Goal: Information Seeking & Learning: Learn about a topic

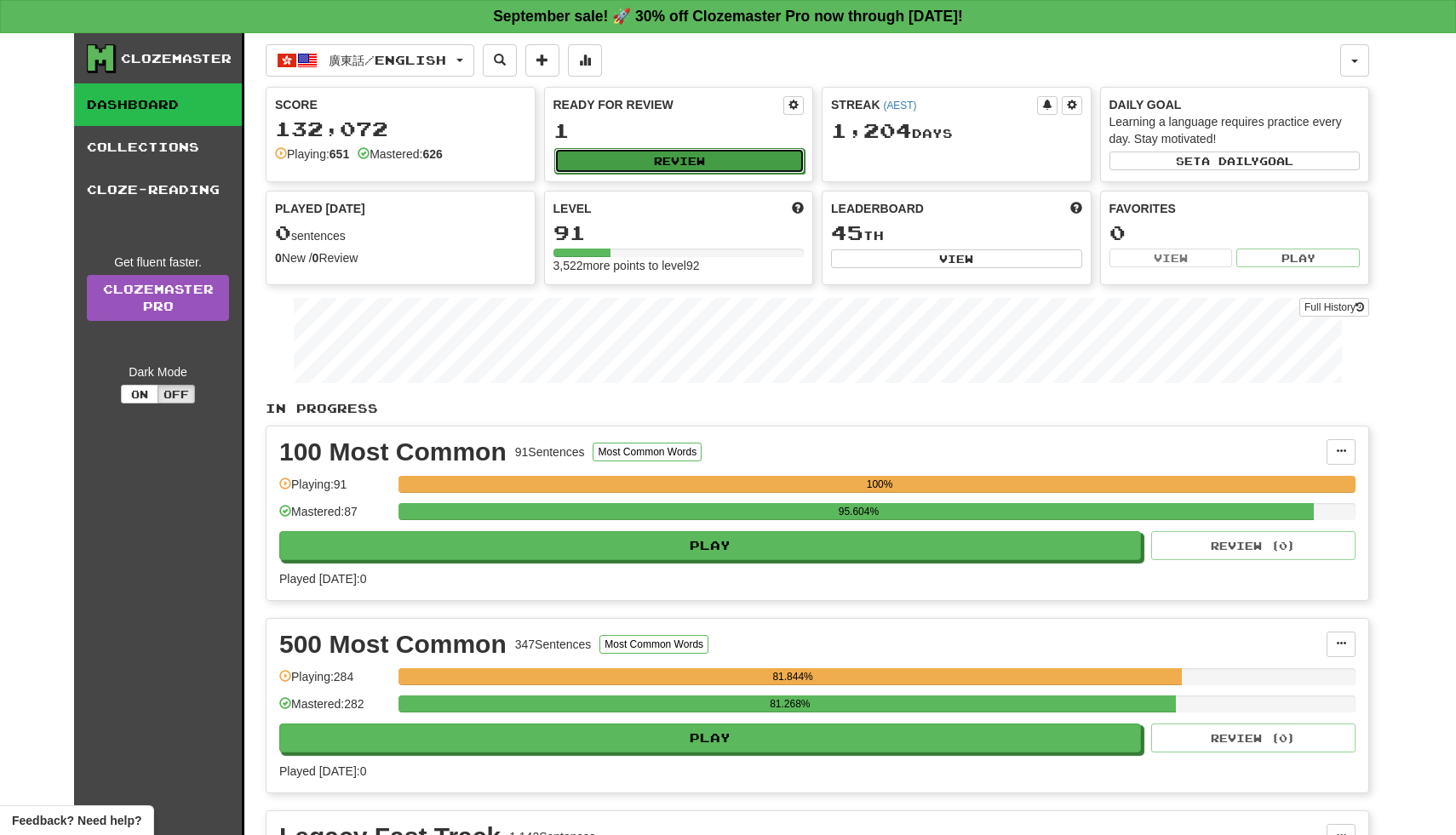
click at [655, 156] on button "Review" at bounding box center [679, 161] width 251 height 26
select select "**"
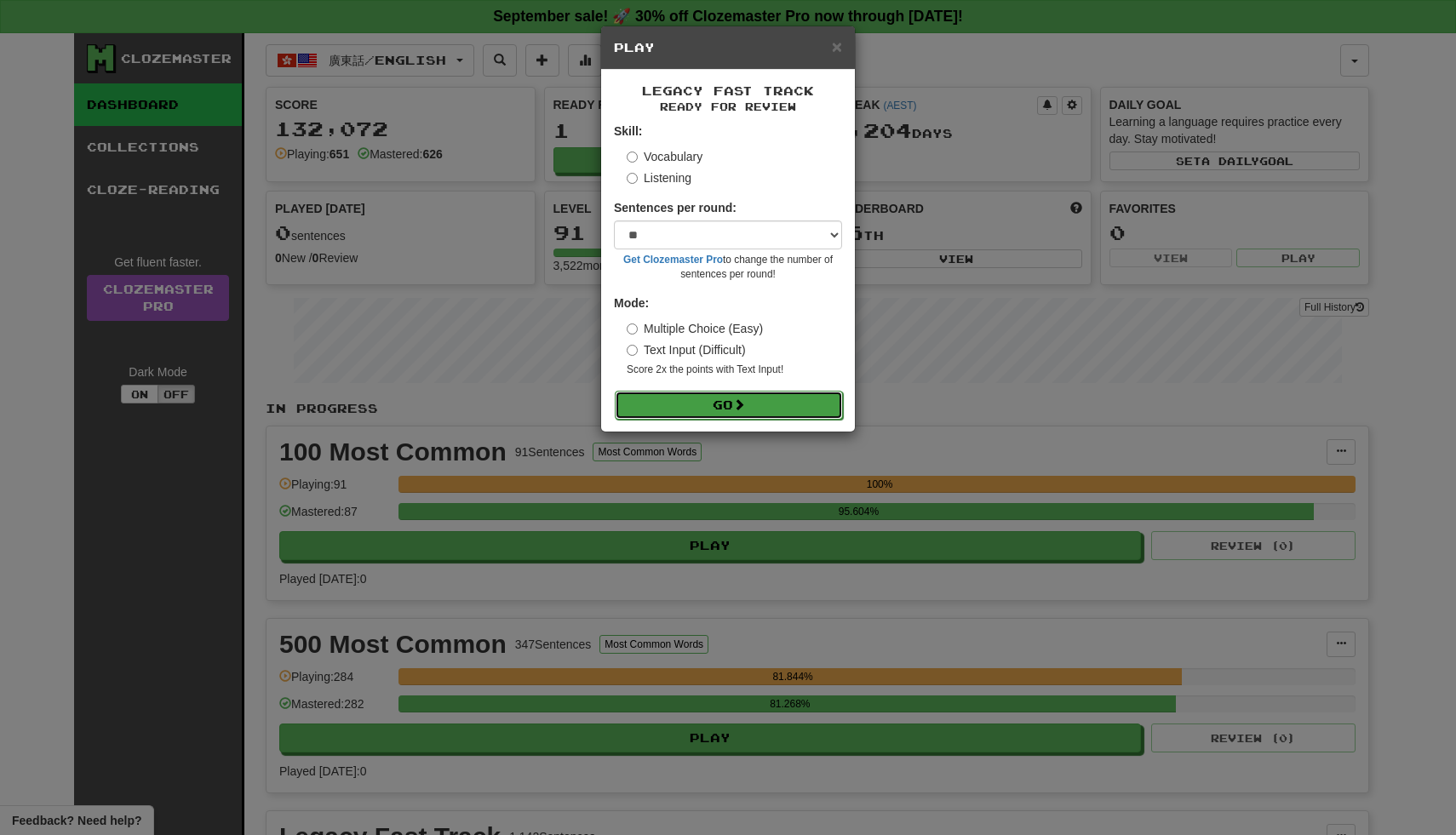
click at [679, 396] on button "Go" at bounding box center [729, 404] width 228 height 29
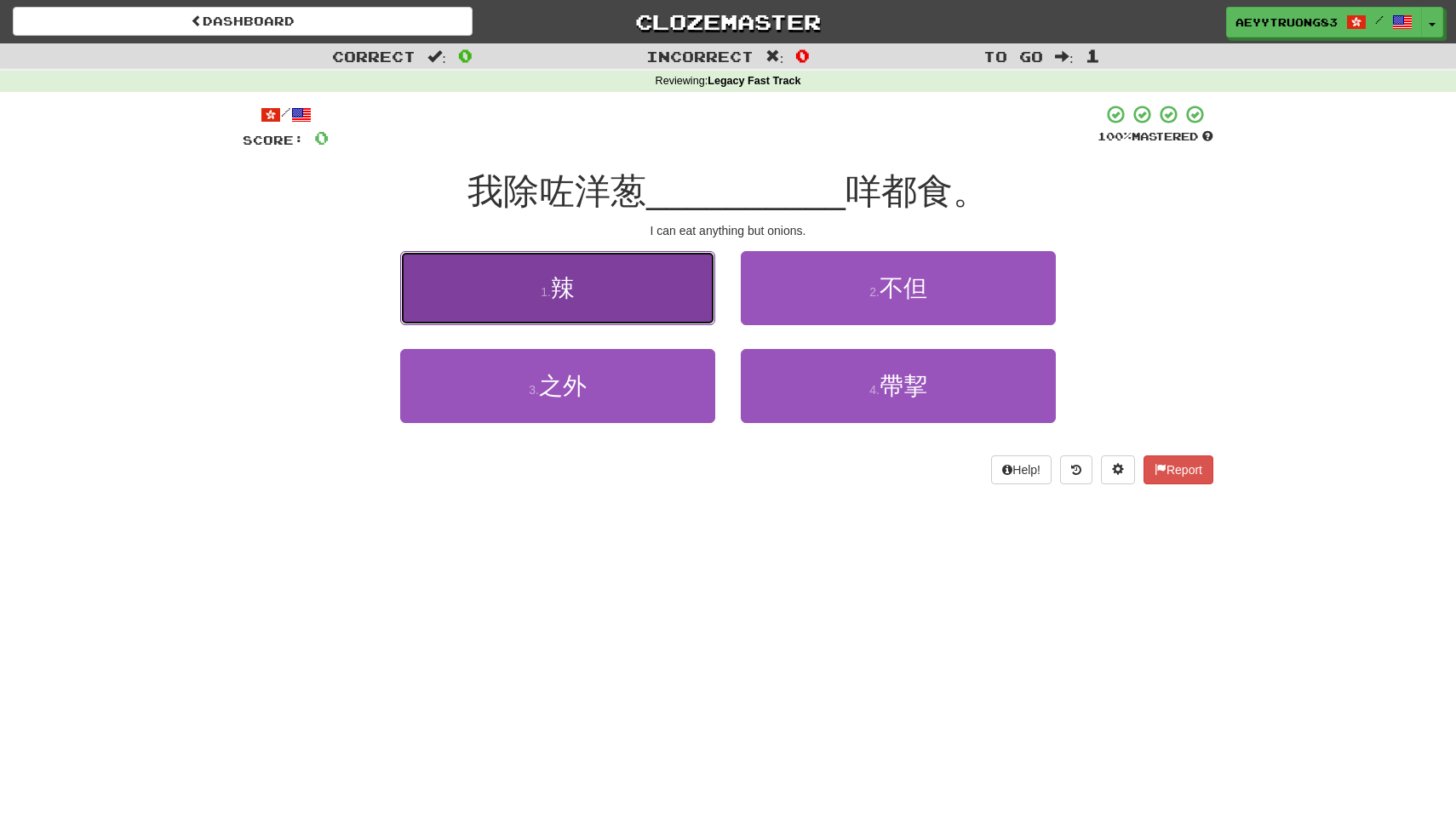
click at [659, 274] on button "1 . 辣" at bounding box center [558, 287] width 315 height 74
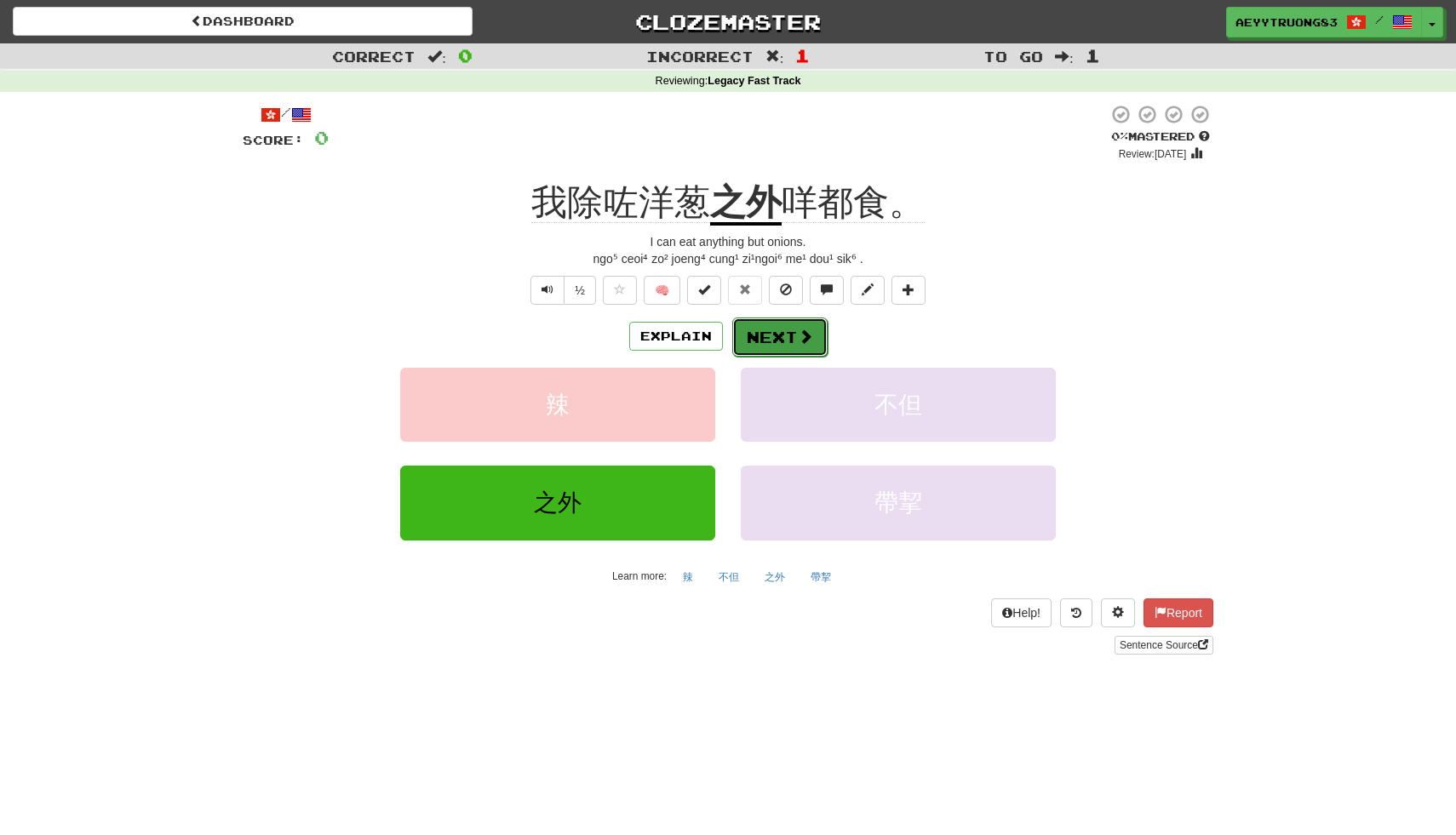
click at [762, 331] on button "Next" at bounding box center [779, 337] width 95 height 39
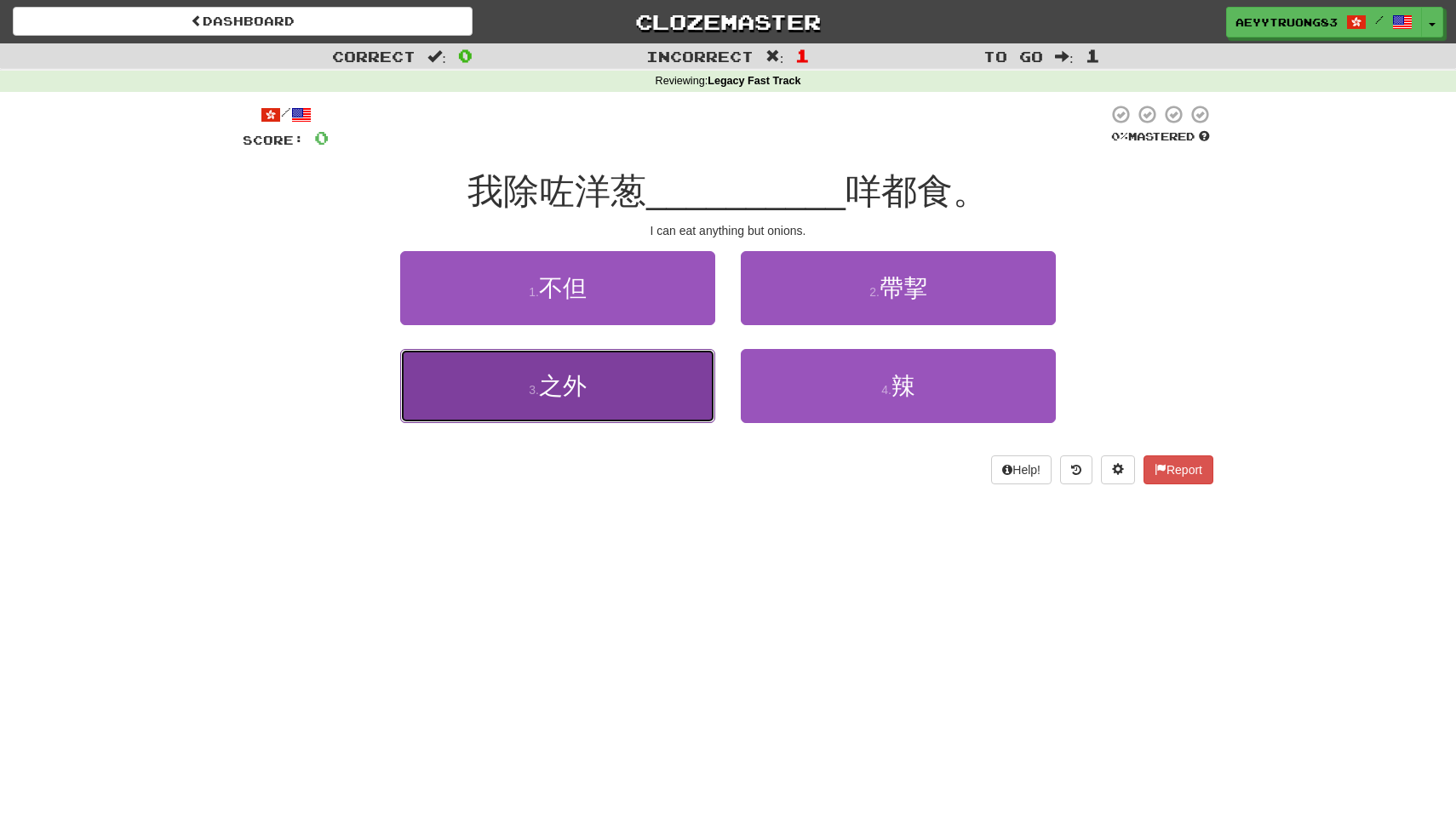
click at [634, 389] on button "3 . 之外" at bounding box center [558, 386] width 315 height 74
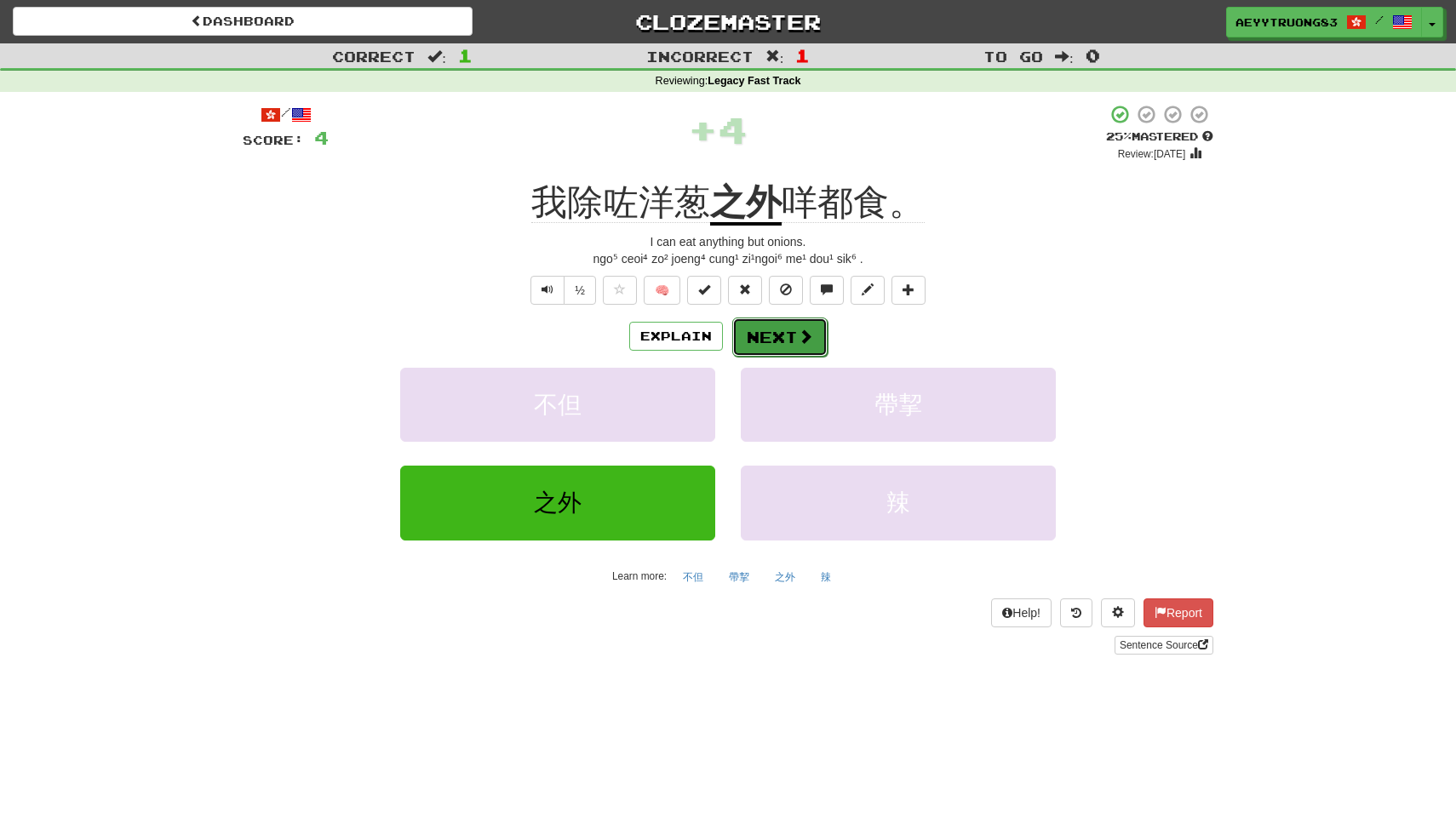
click at [793, 342] on button "Next" at bounding box center [779, 337] width 95 height 39
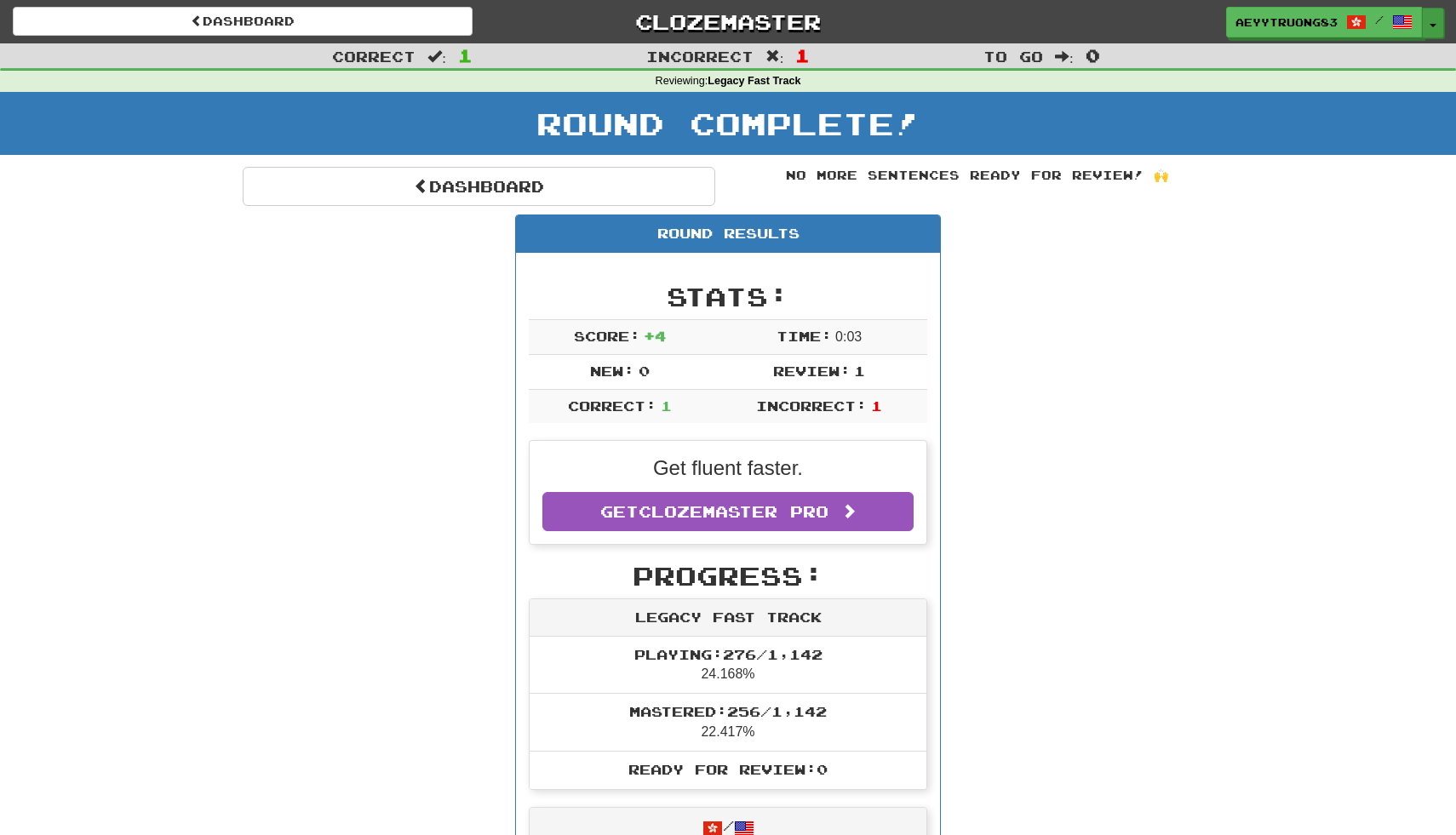
click at [1432, 24] on span "button" at bounding box center [1432, 25] width 7 height 3
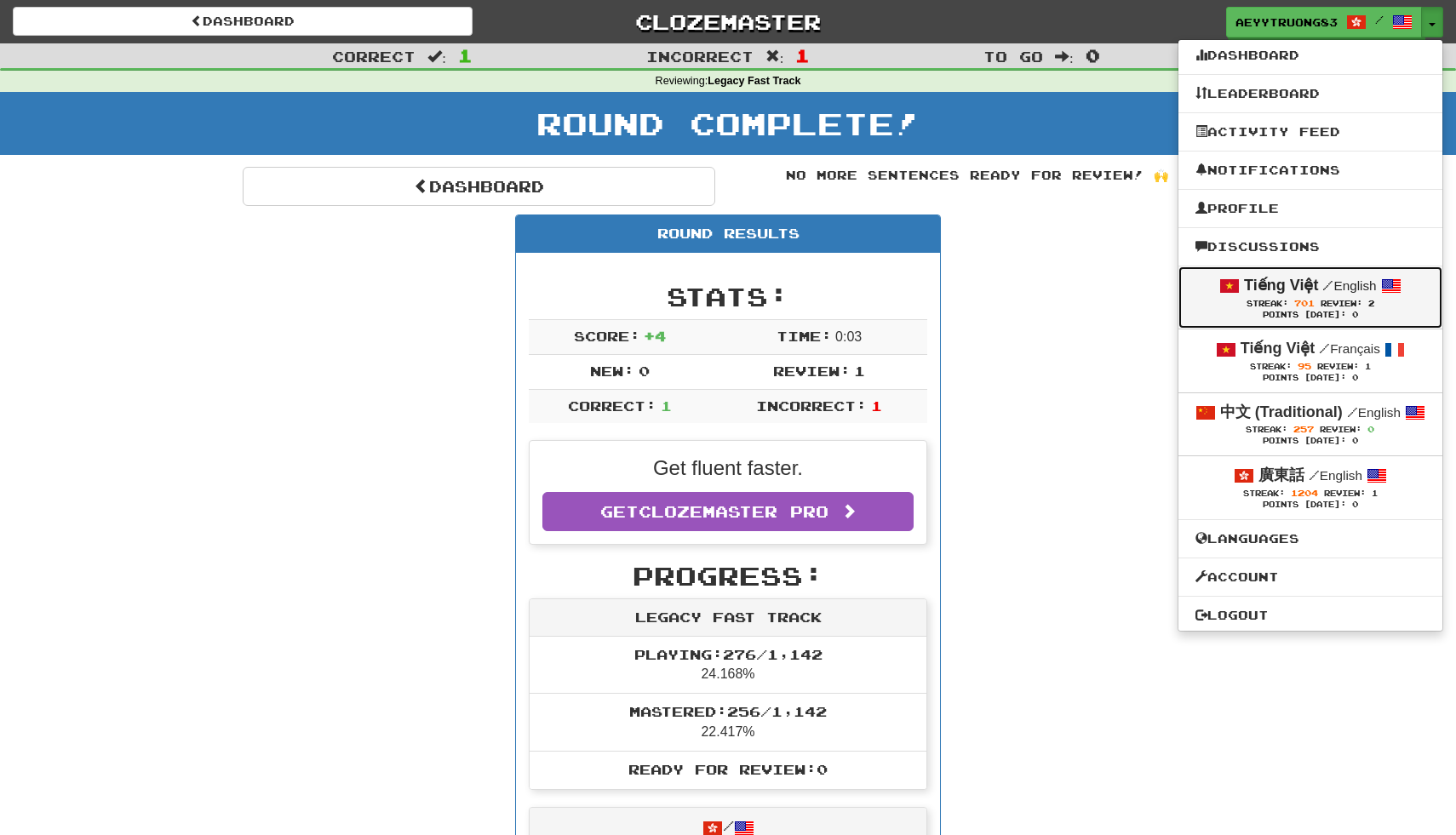
click at [1301, 305] on span "701" at bounding box center [1304, 303] width 21 height 10
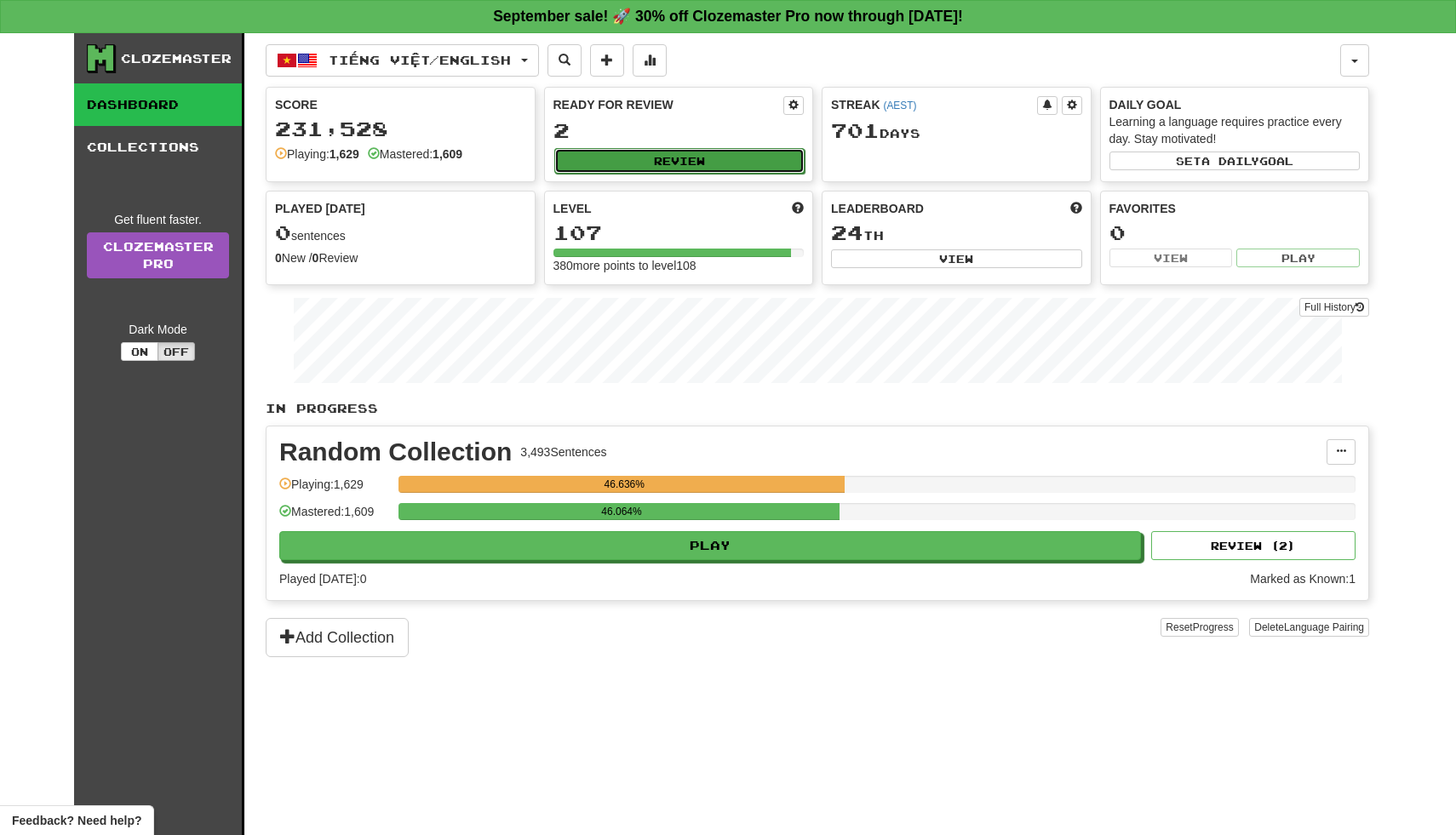
click at [727, 167] on button "Review" at bounding box center [679, 161] width 251 height 26
select select "**"
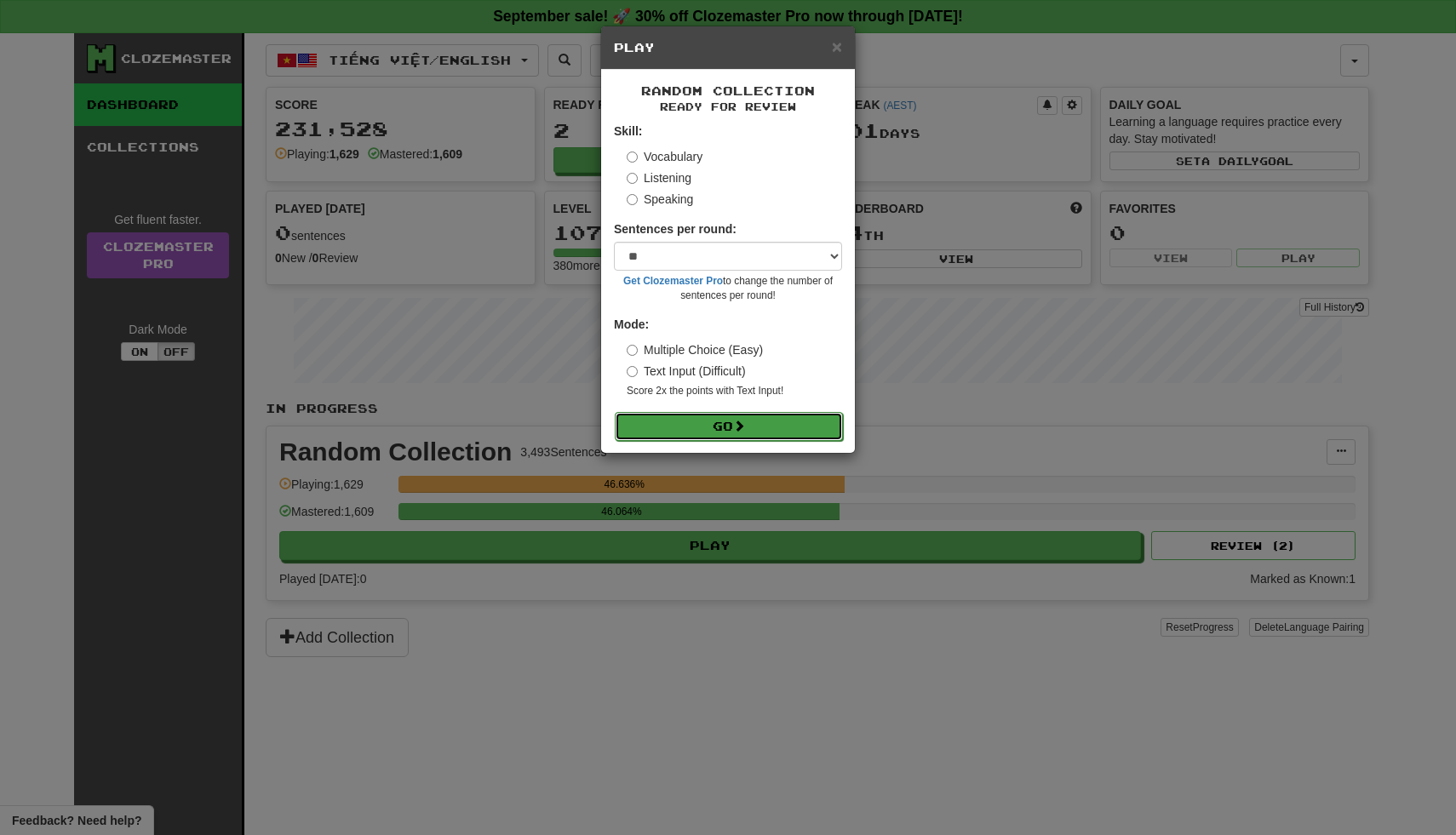
click at [713, 427] on button "Go" at bounding box center [729, 426] width 228 height 29
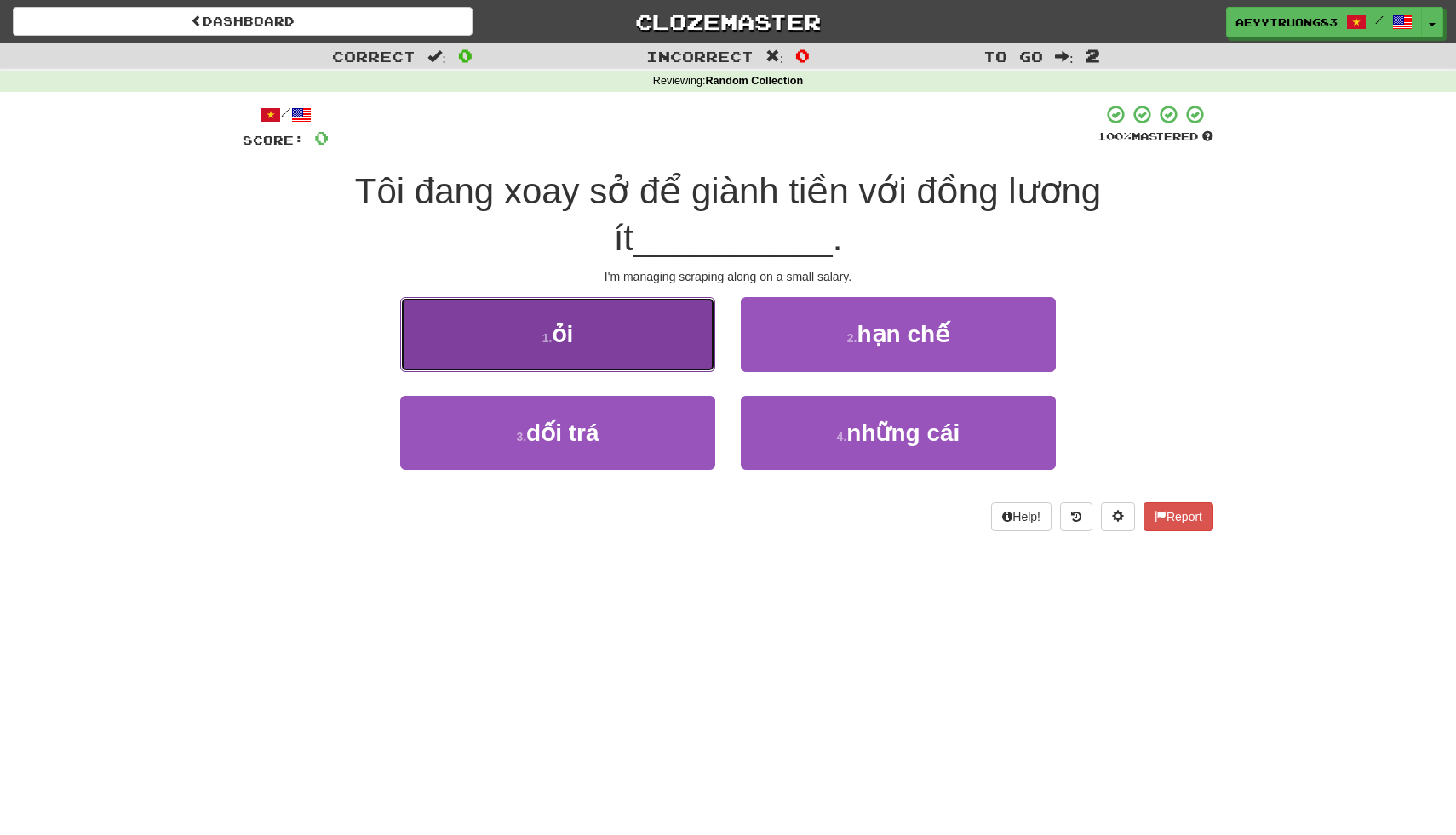
click at [609, 354] on button "1 . ỏi" at bounding box center [558, 333] width 315 height 74
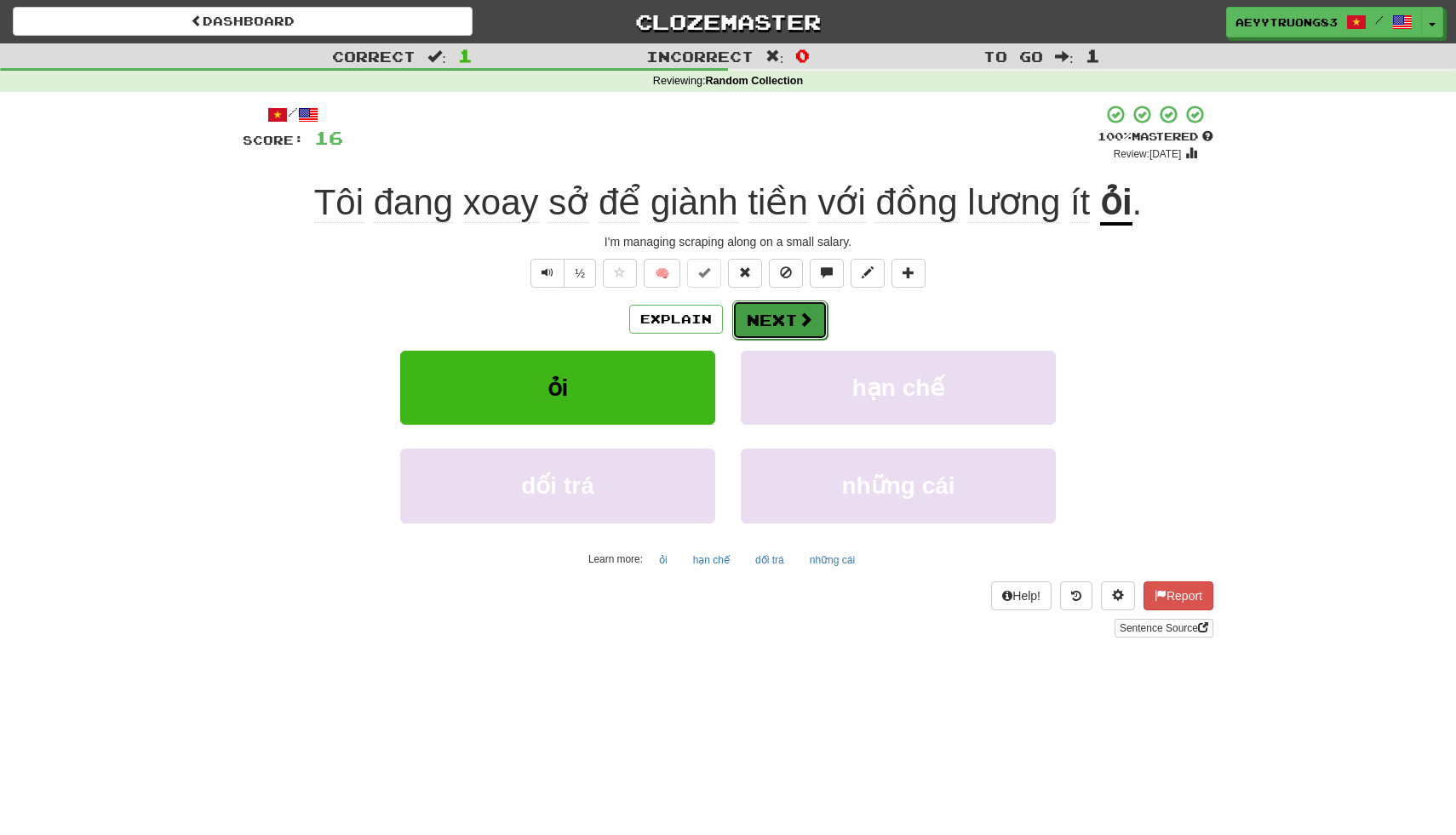
click at [807, 326] on span at bounding box center [806, 320] width 16 height 16
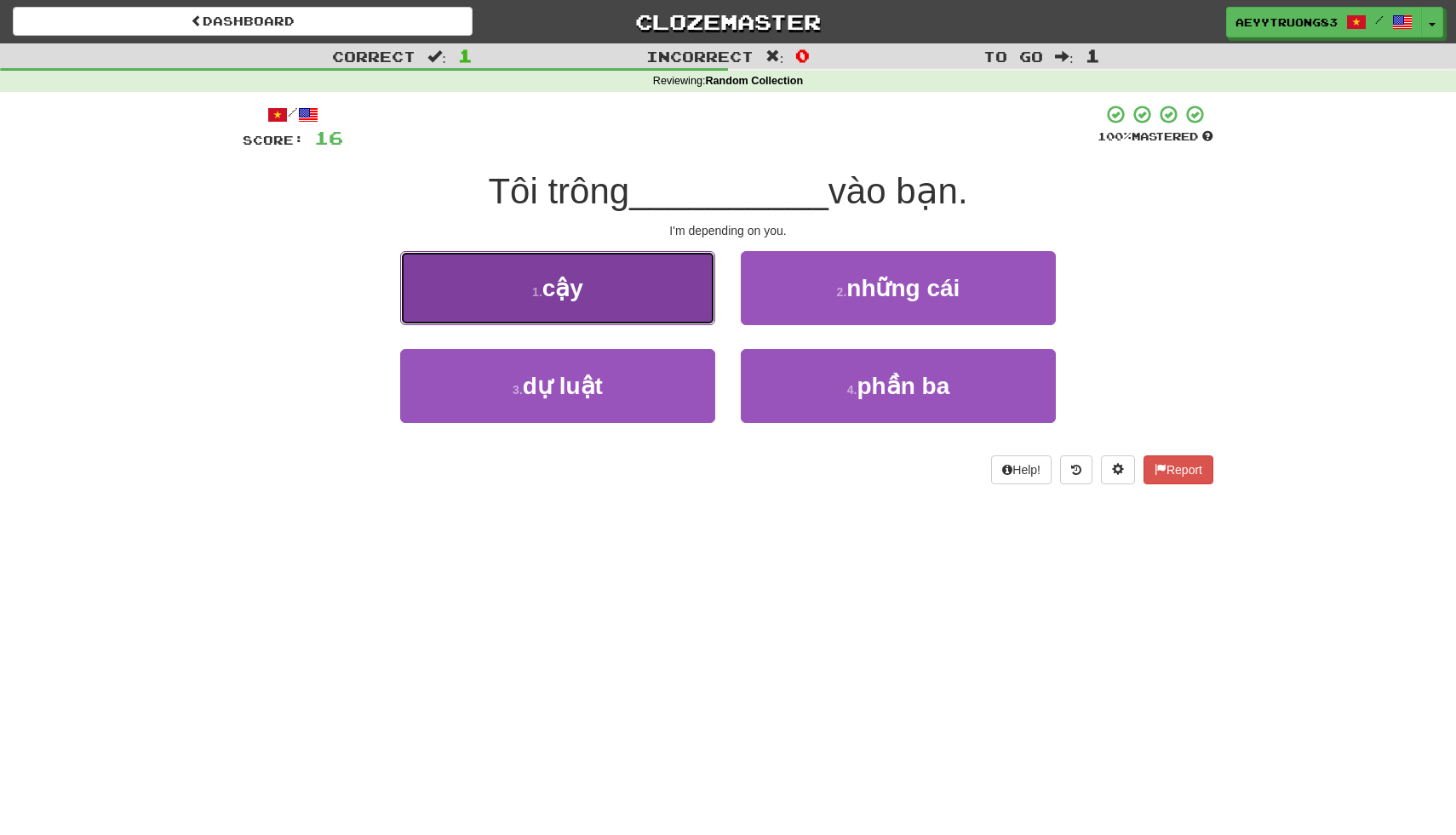
click at [678, 279] on button "1 . cậy" at bounding box center [558, 287] width 315 height 74
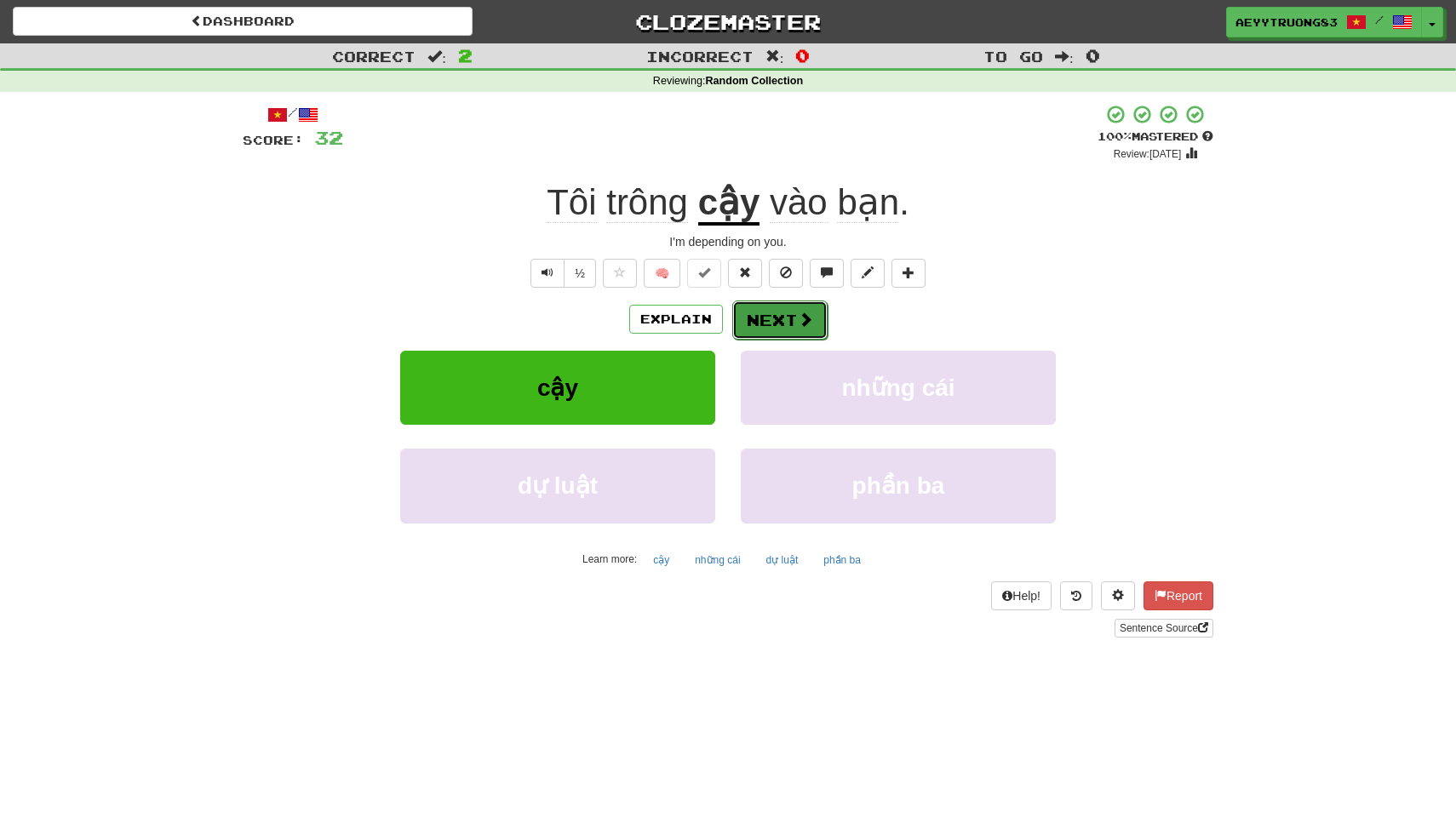
click at [790, 327] on button "Next" at bounding box center [779, 321] width 95 height 39
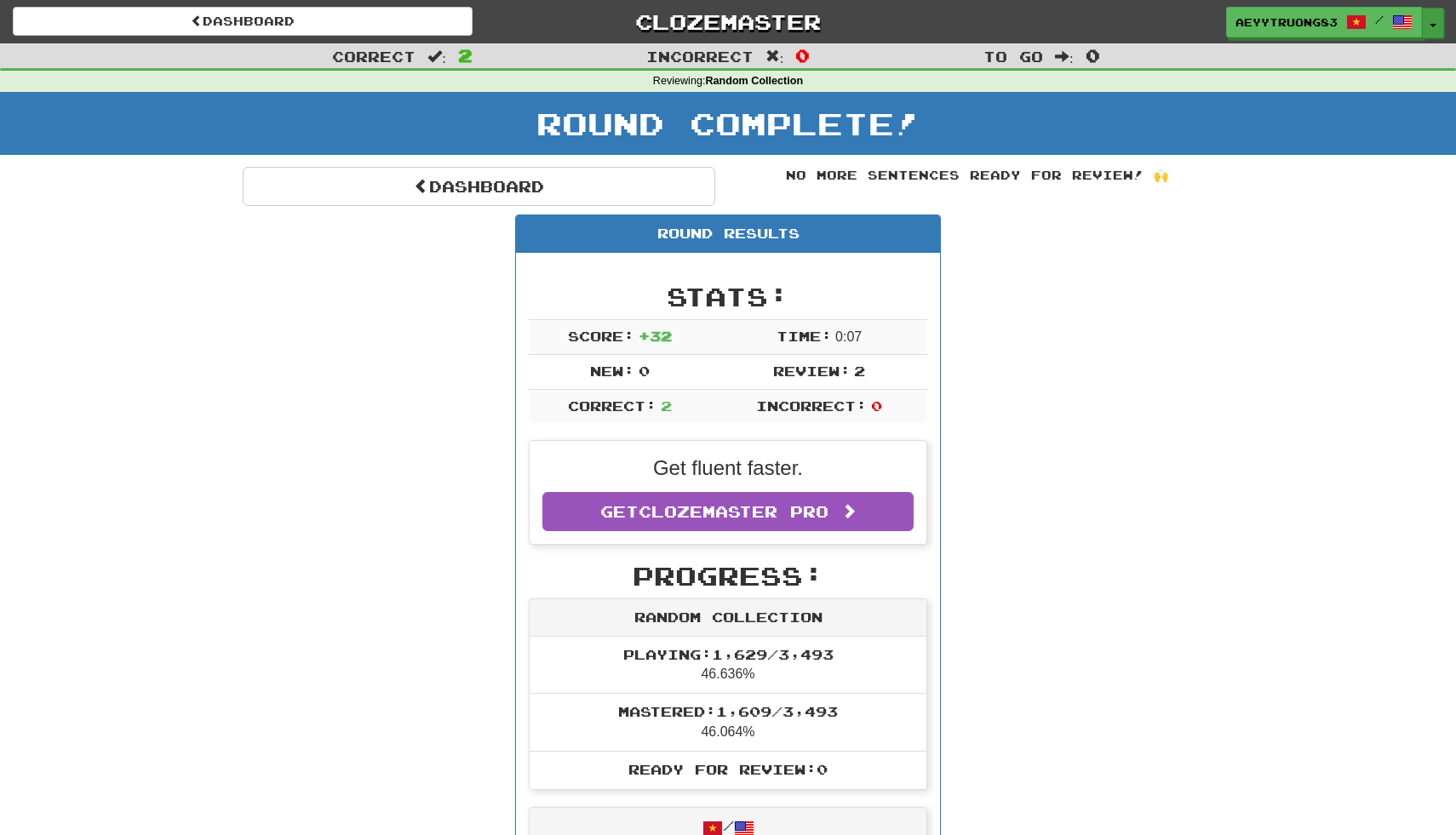
click at [1435, 13] on button "Toggle Dropdown" at bounding box center [1432, 23] width 23 height 30
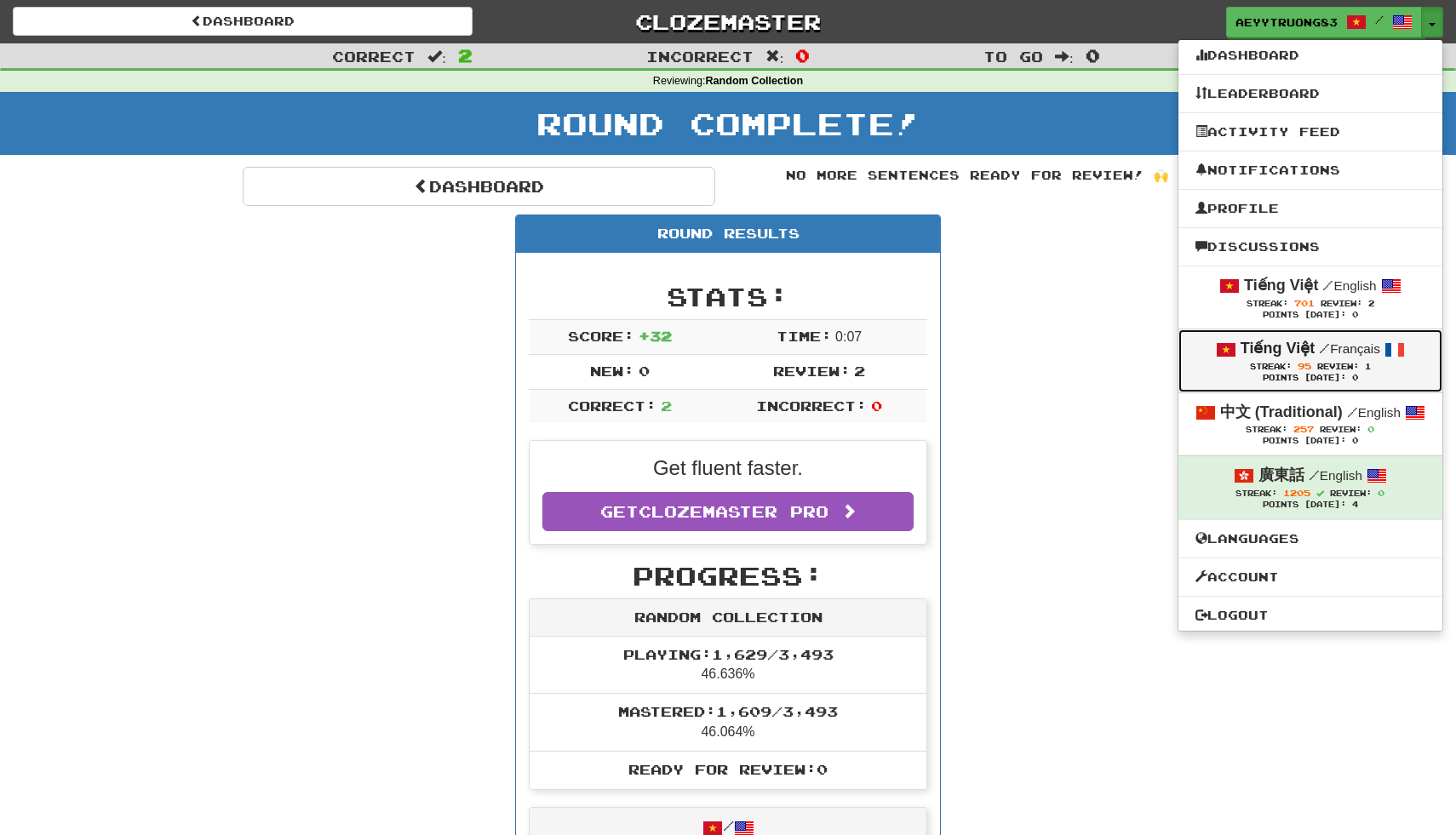
click at [1370, 364] on span "1" at bounding box center [1367, 367] width 6 height 10
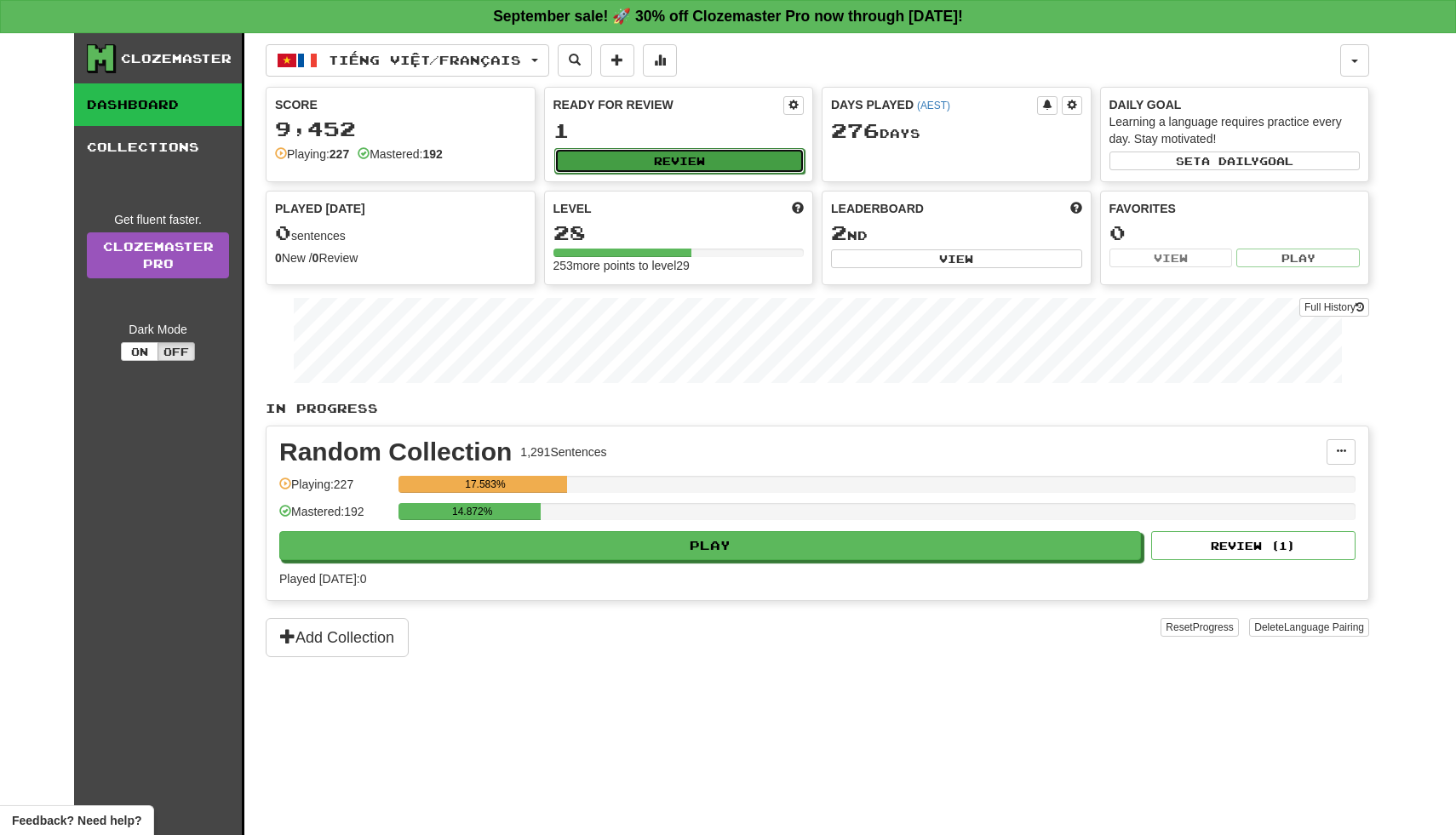
click at [724, 150] on button "Review" at bounding box center [679, 161] width 251 height 26
select select "**"
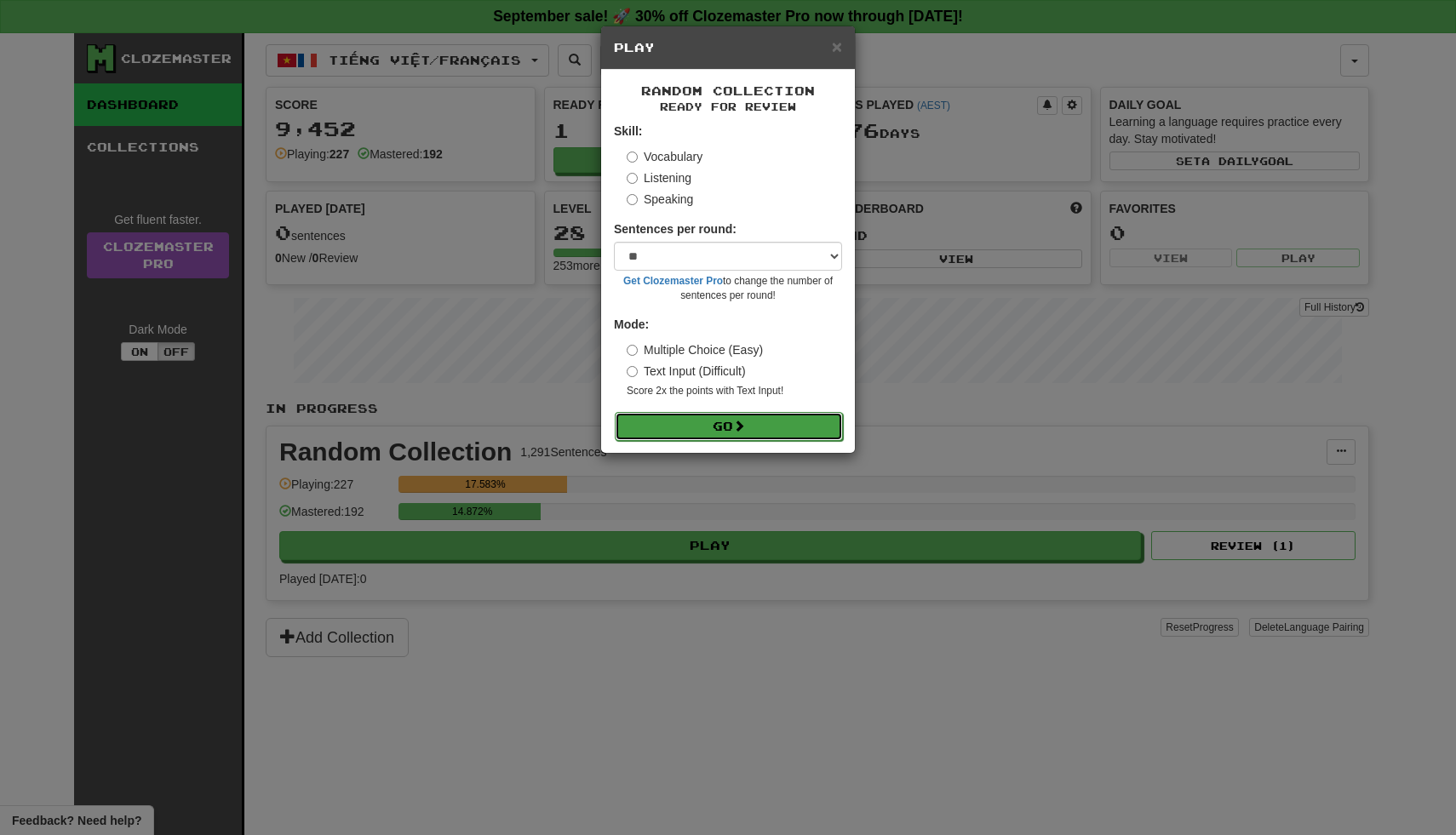
click at [666, 432] on button "Go" at bounding box center [729, 426] width 228 height 29
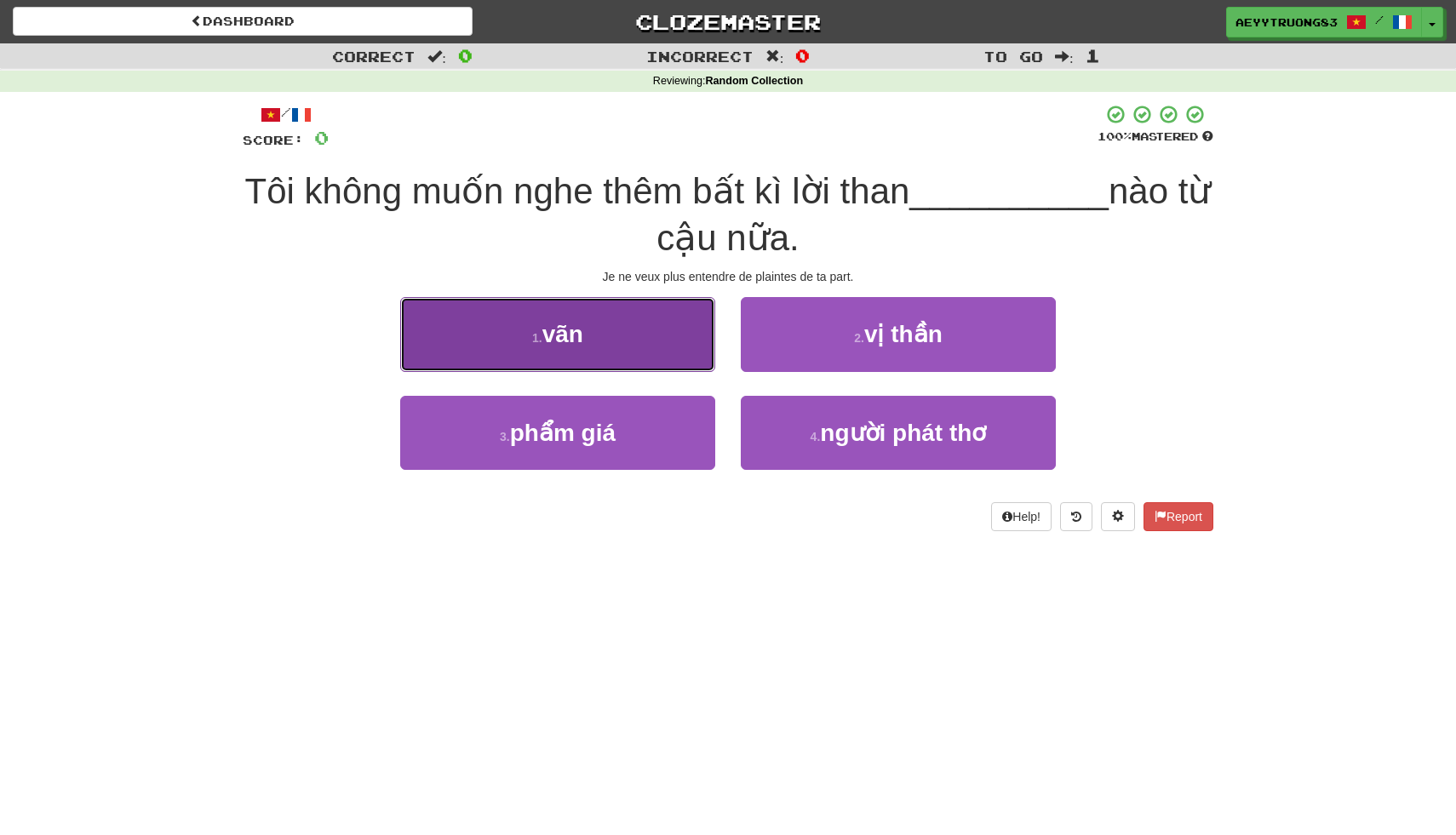
click at [660, 328] on button "1 . vãn" at bounding box center [558, 333] width 315 height 74
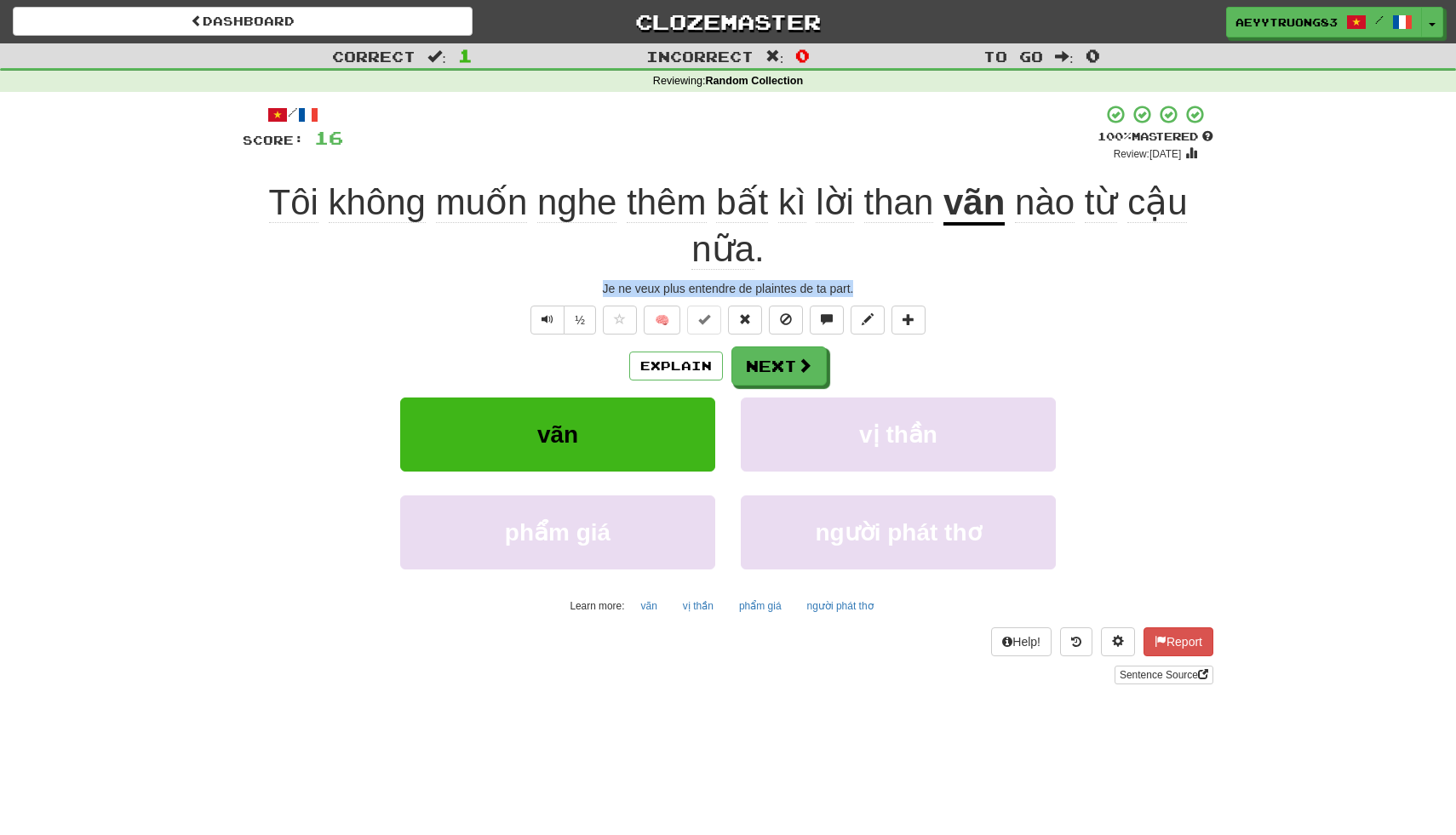
drag, startPoint x: 858, startPoint y: 291, endPoint x: 597, endPoint y: 291, distance: 261.0
click at [597, 292] on div "Je ne veux plus entendre de plaintes de ta part." at bounding box center [728, 288] width 971 height 17
copy div "Je ne veux plus entendre de plaintes de ta part."
click at [757, 366] on button "Next" at bounding box center [779, 367] width 95 height 39
